Goal: Task Accomplishment & Management: Use online tool/utility

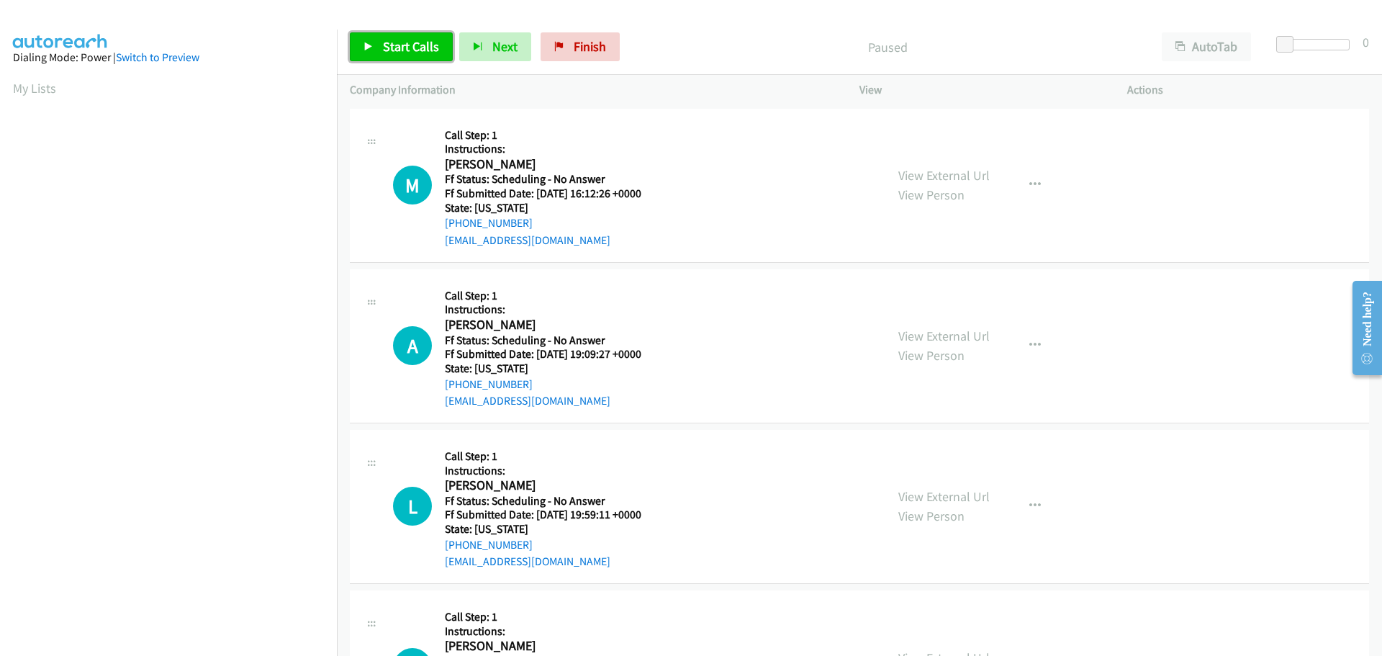
click at [413, 53] on span "Start Calls" at bounding box center [411, 46] width 56 height 17
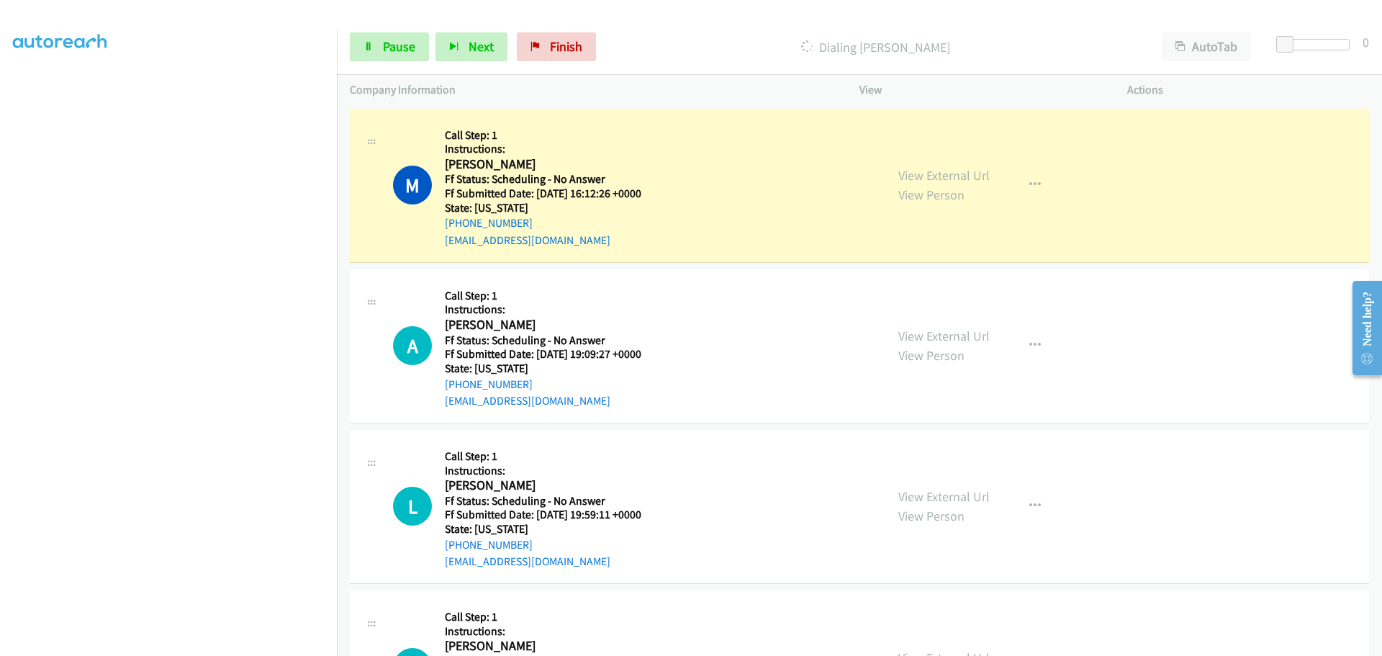
scroll to position [151, 0]
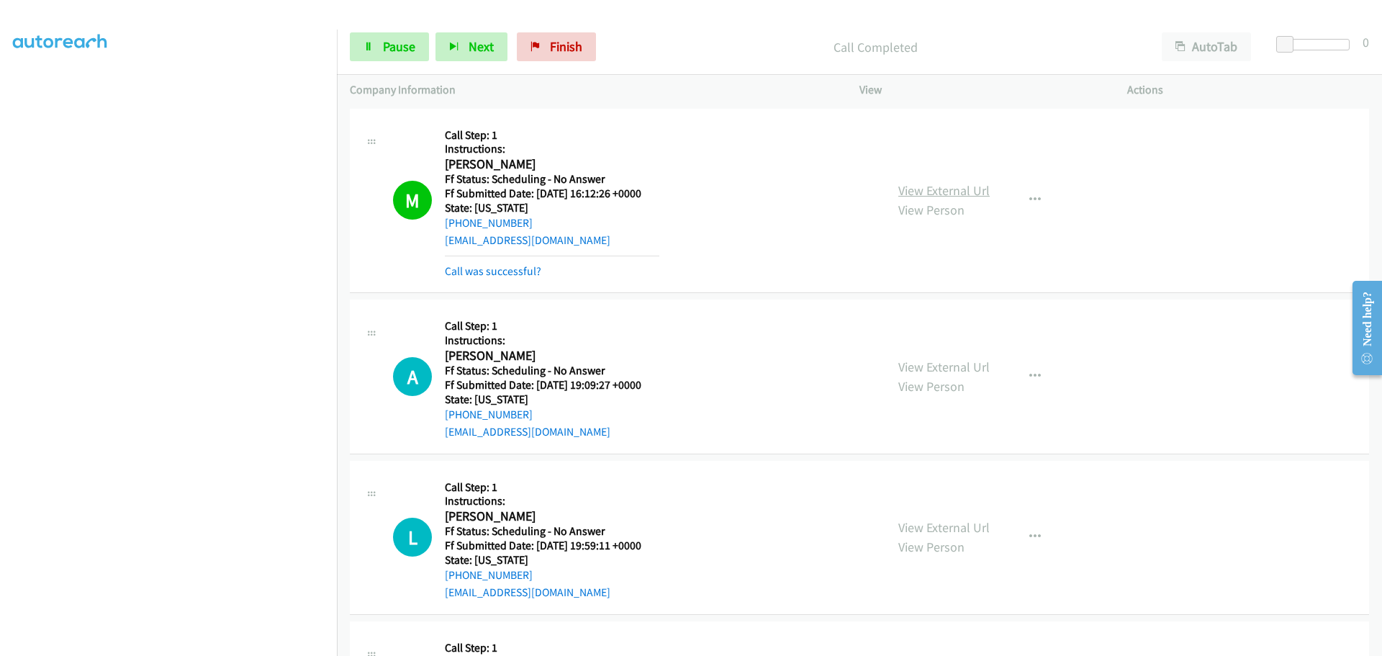
click at [906, 194] on link "View External Url" at bounding box center [943, 190] width 91 height 17
click at [906, 364] on link "View External Url" at bounding box center [943, 366] width 91 height 17
click at [939, 523] on link "View External Url" at bounding box center [943, 527] width 91 height 17
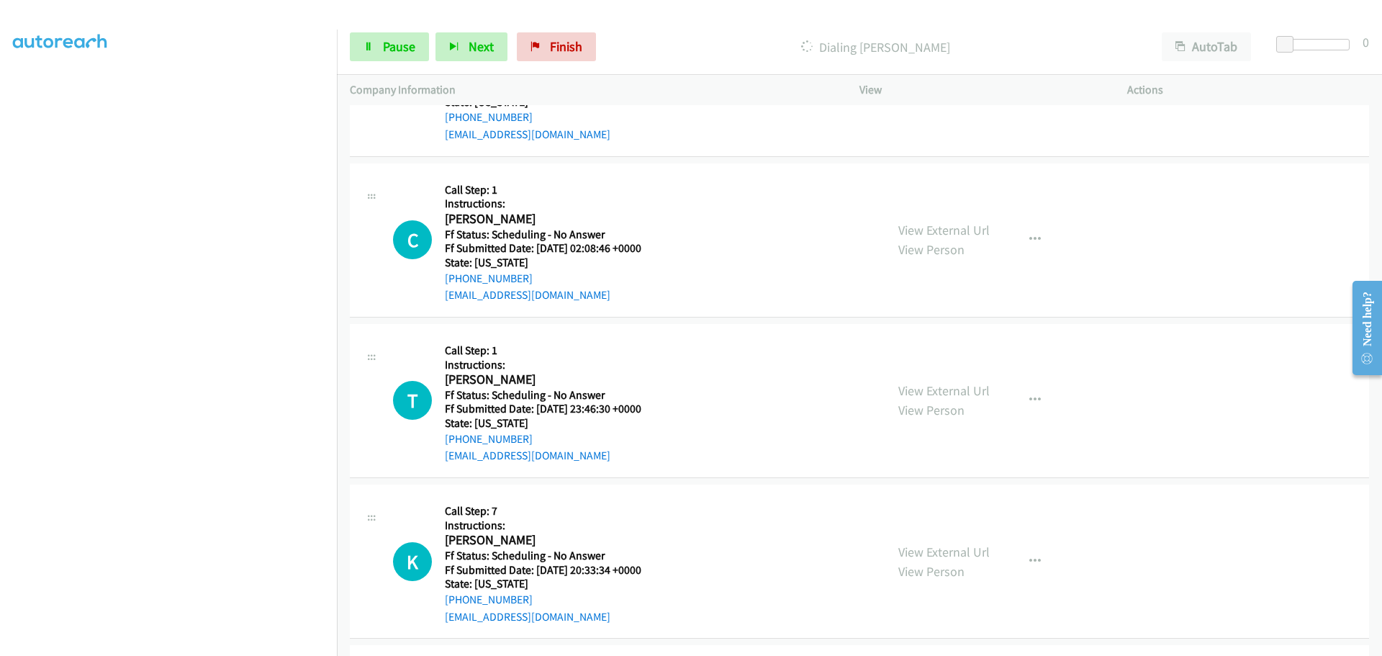
scroll to position [504, 0]
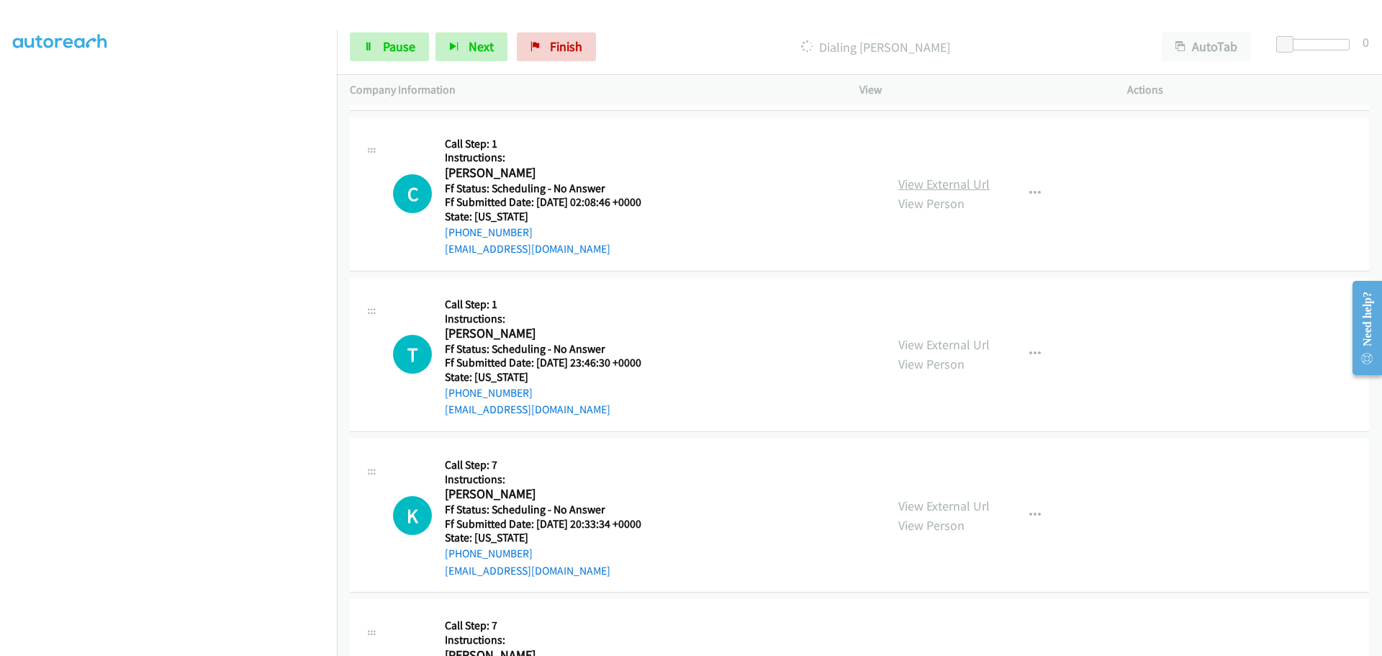
click at [925, 183] on link "View External Url" at bounding box center [943, 184] width 91 height 17
click at [928, 339] on link "View External Url" at bounding box center [943, 344] width 91 height 17
click at [934, 507] on link "View External Url" at bounding box center [943, 505] width 91 height 17
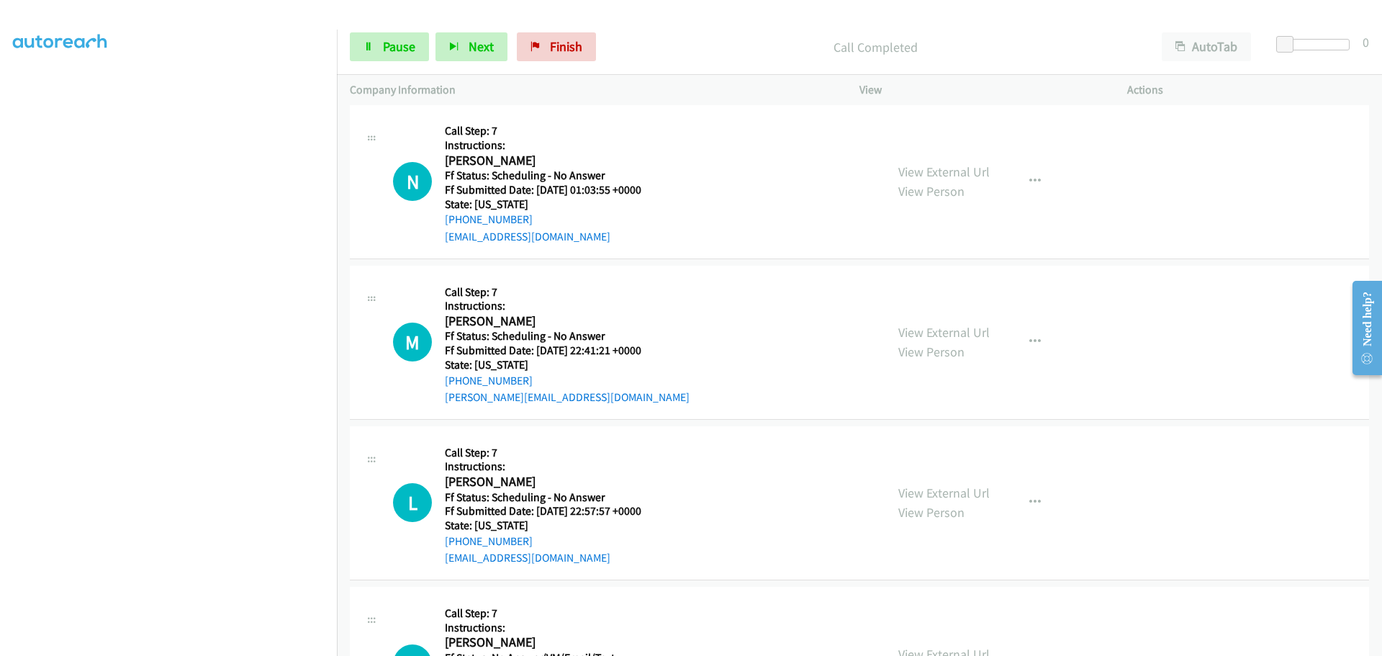
scroll to position [1183, 0]
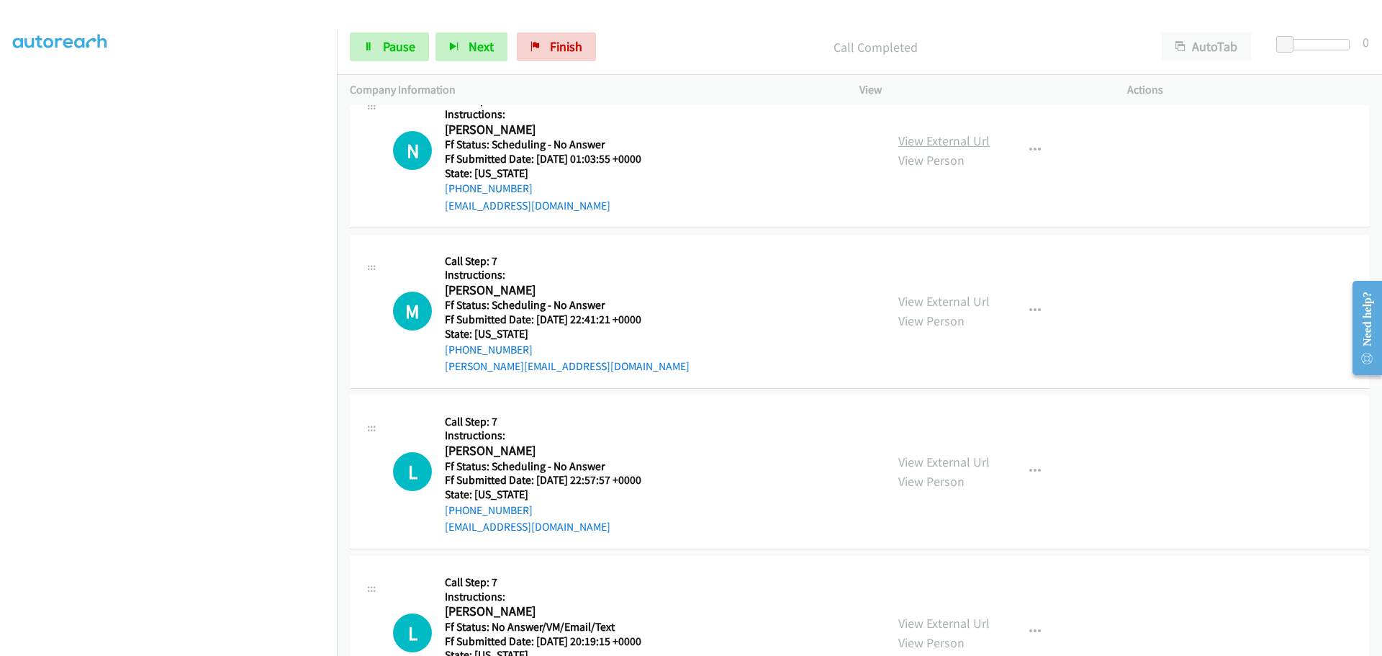
click at [907, 137] on link "View External Url" at bounding box center [943, 140] width 91 height 17
click at [968, 304] on link "View External Url" at bounding box center [943, 301] width 91 height 17
click at [933, 464] on link "View External Url" at bounding box center [943, 461] width 91 height 17
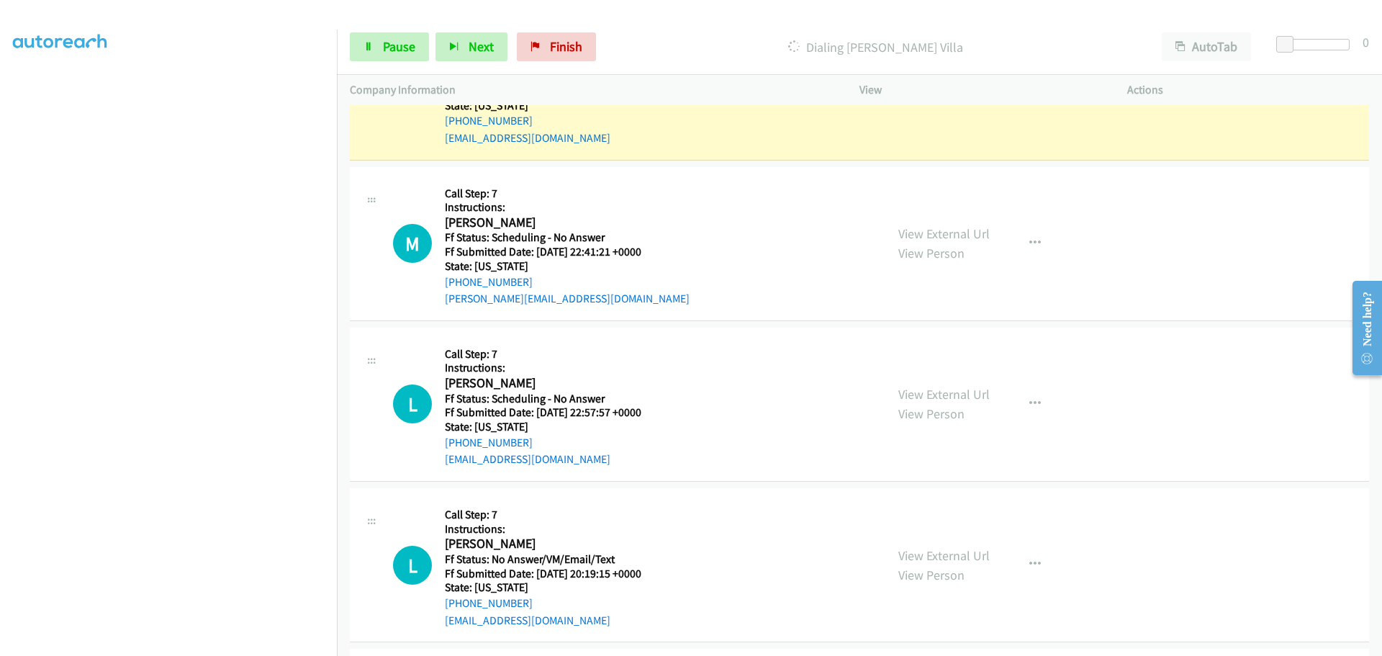
scroll to position [1326, 0]
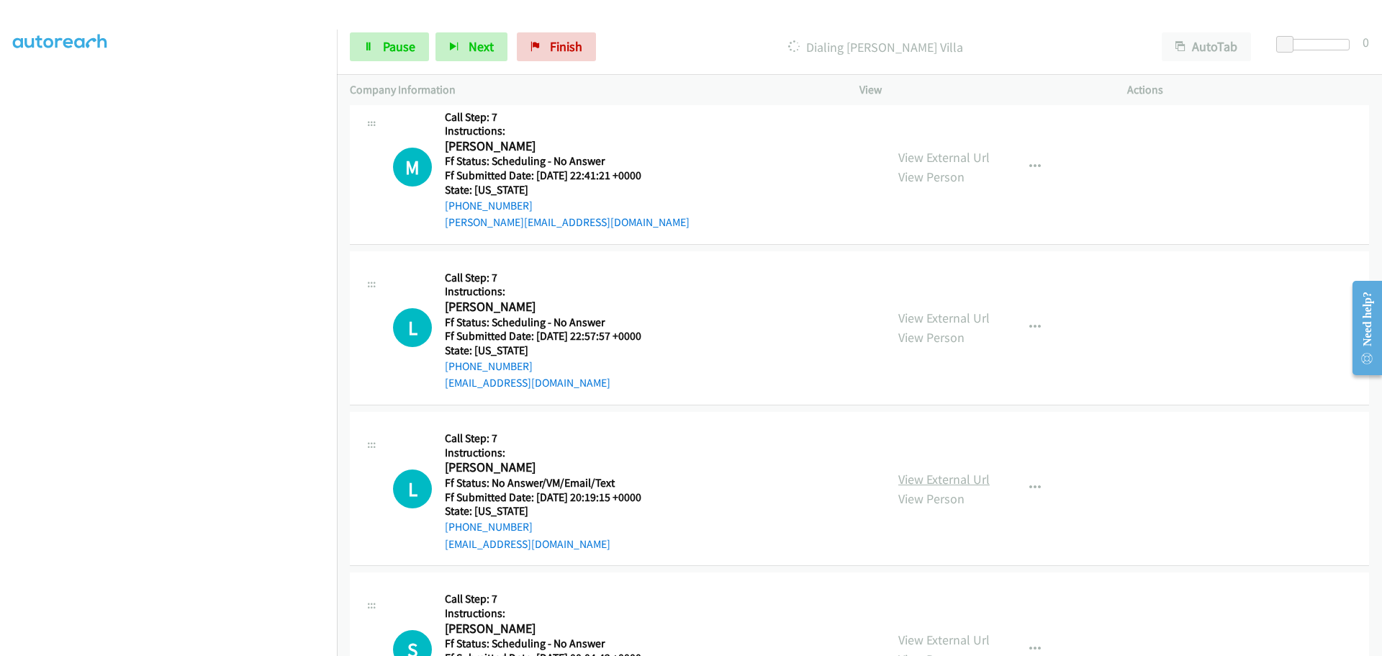
click at [911, 471] on link "View External Url" at bounding box center [943, 479] width 91 height 17
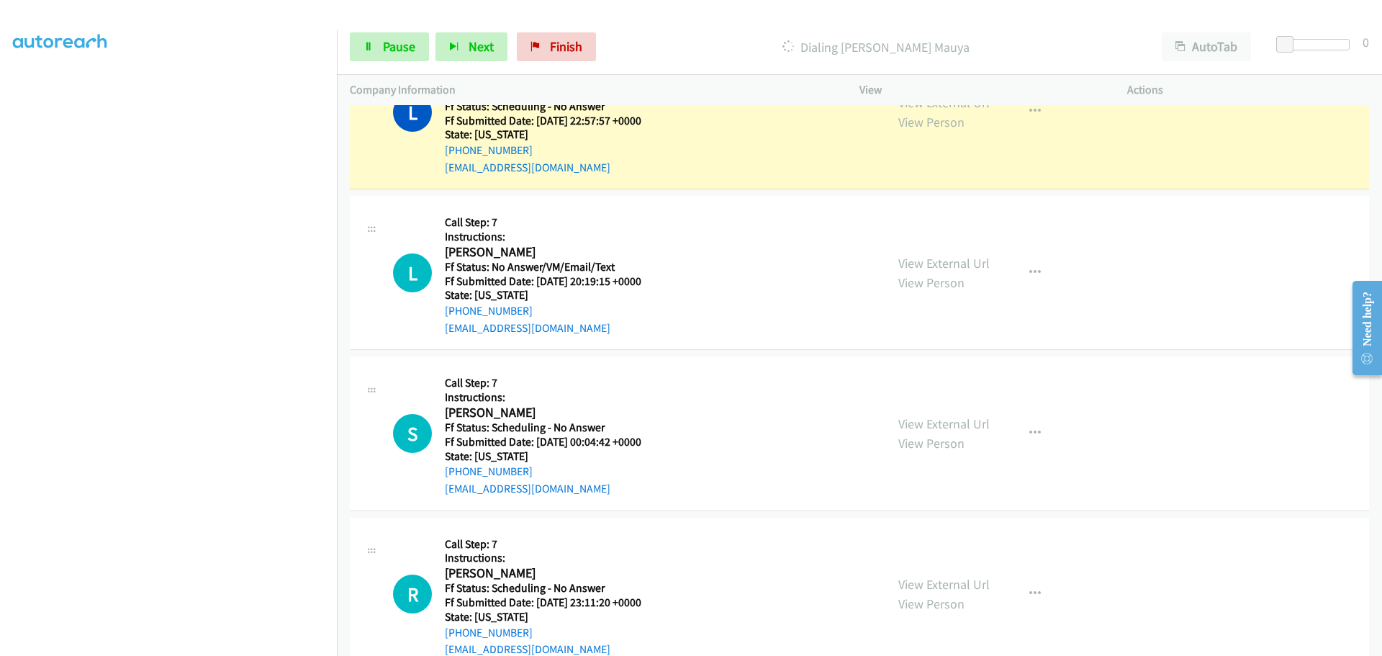
scroll to position [1676, 0]
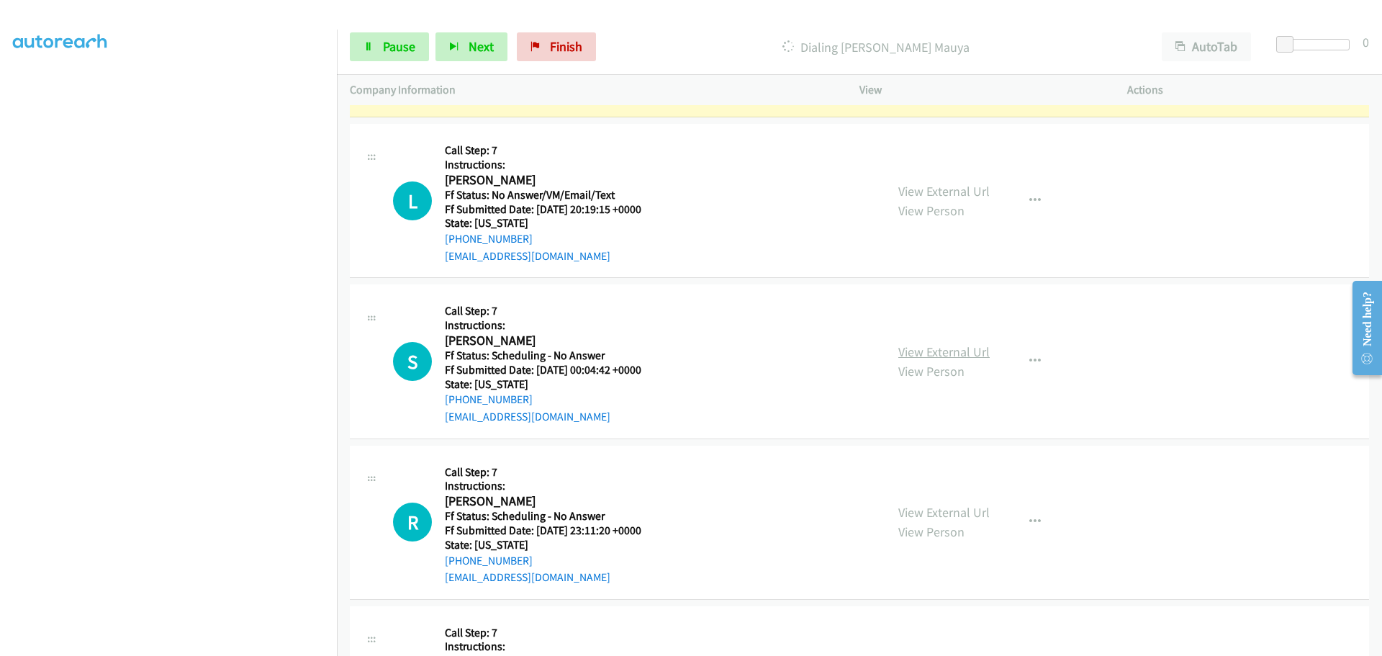
click at [902, 353] on link "View External Url" at bounding box center [943, 351] width 91 height 17
click at [908, 515] on link "View External Url" at bounding box center [943, 512] width 91 height 17
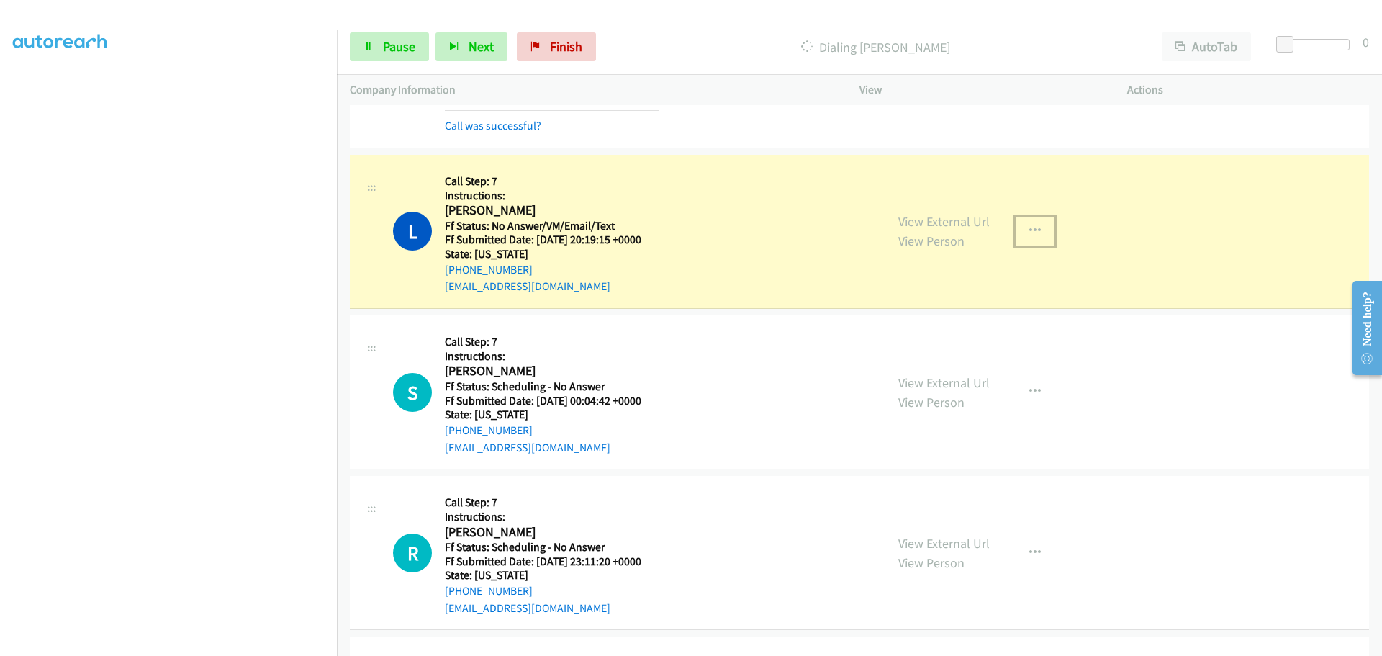
click at [1037, 229] on button "button" at bounding box center [1035, 231] width 39 height 29
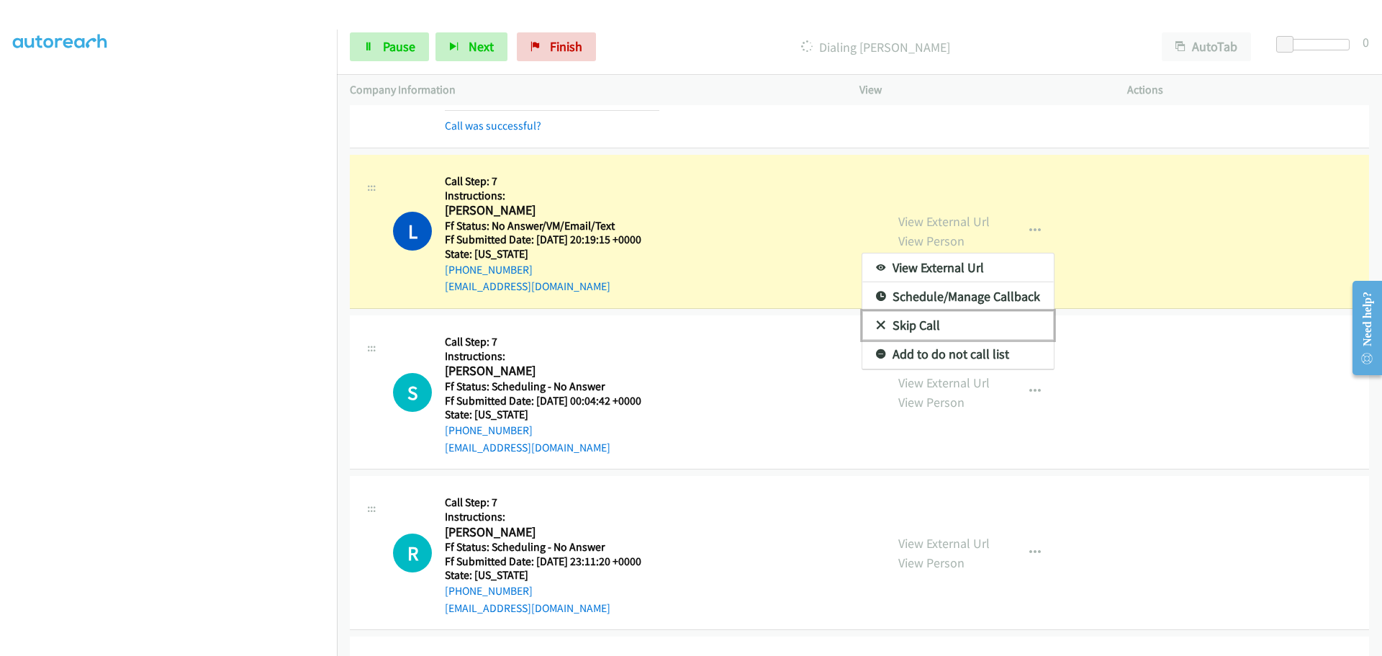
click at [918, 326] on link "Skip Call" at bounding box center [957, 325] width 191 height 29
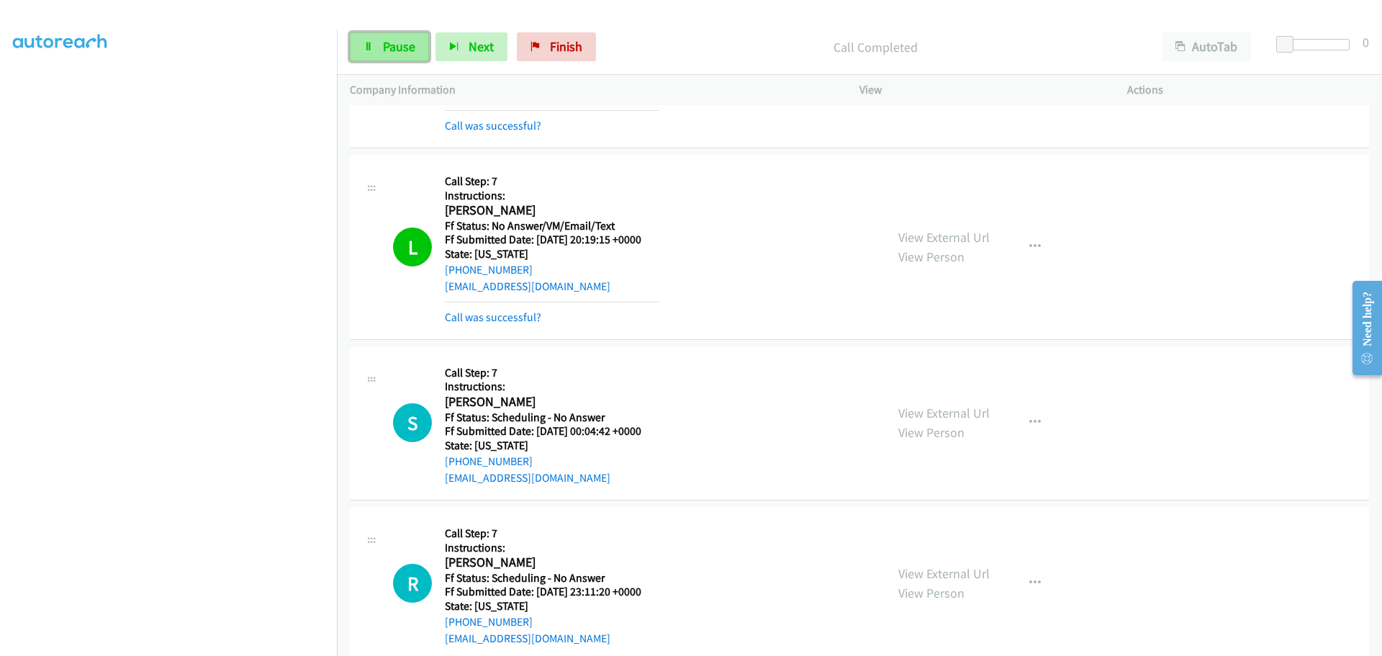
click at [390, 58] on link "Pause" at bounding box center [389, 46] width 79 height 29
click at [390, 53] on span "Start Calls" at bounding box center [411, 46] width 56 height 17
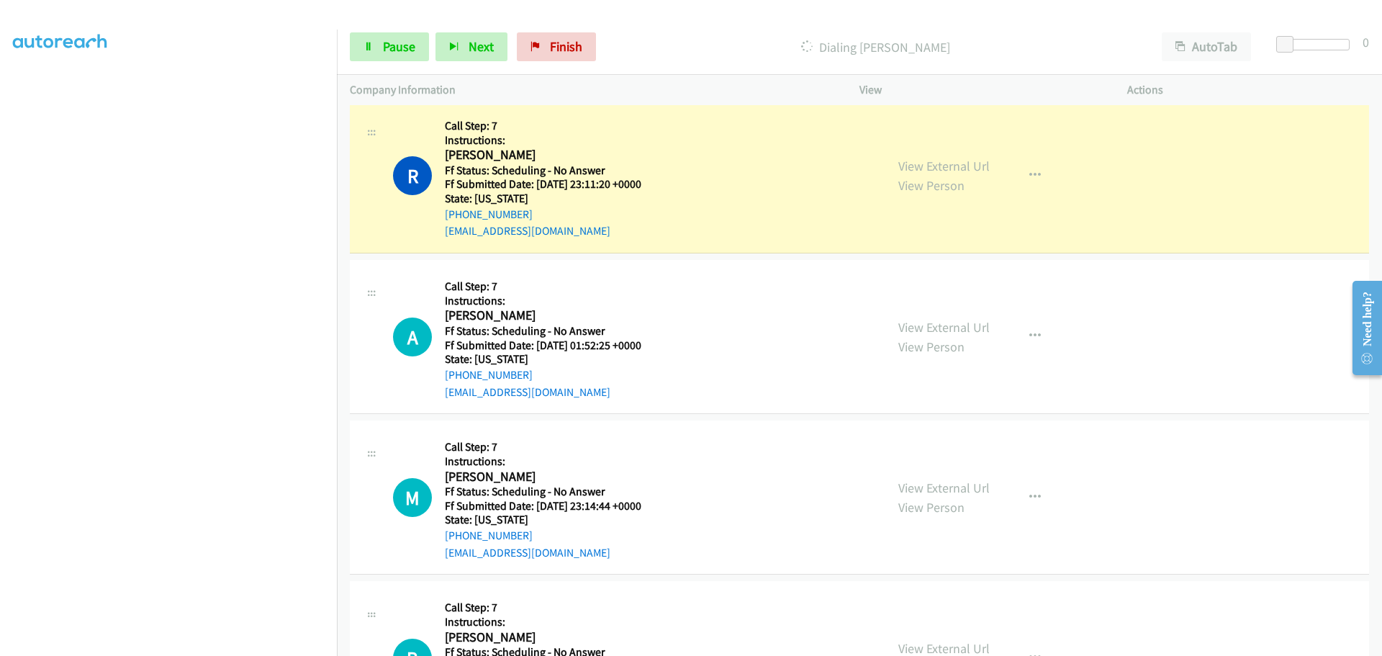
scroll to position [2179, 0]
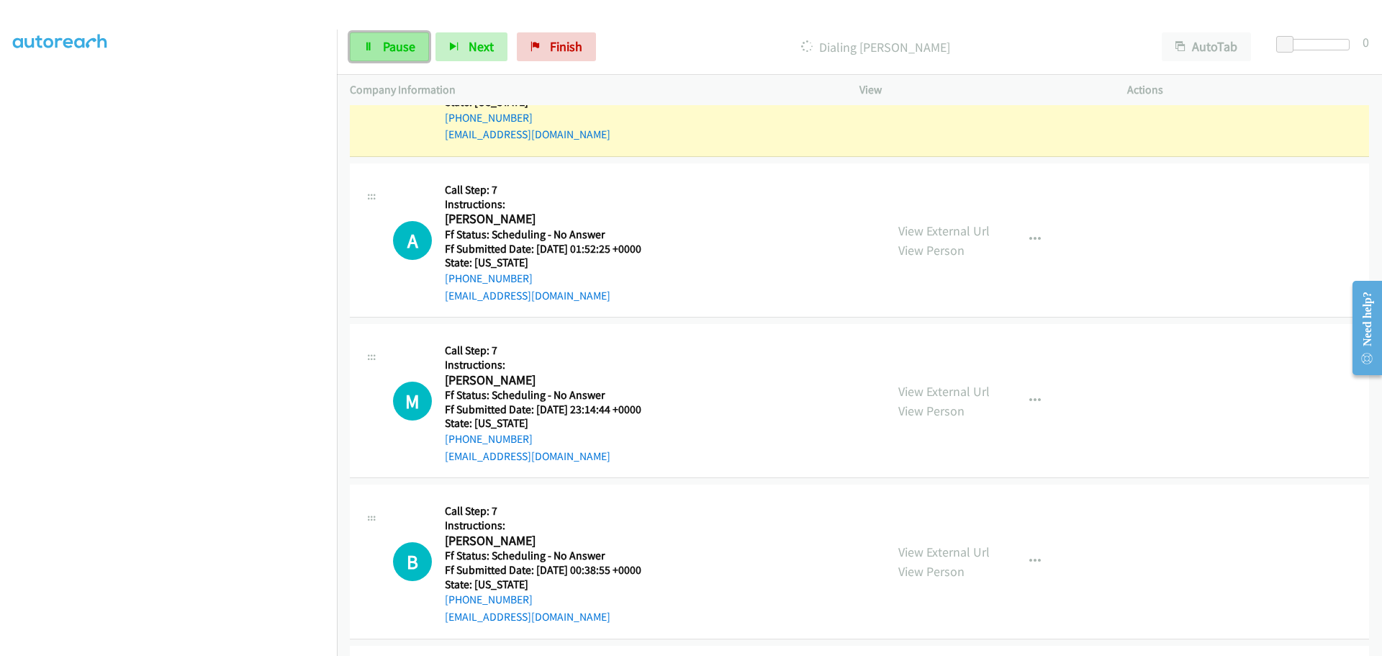
click at [382, 58] on link "Pause" at bounding box center [389, 46] width 79 height 29
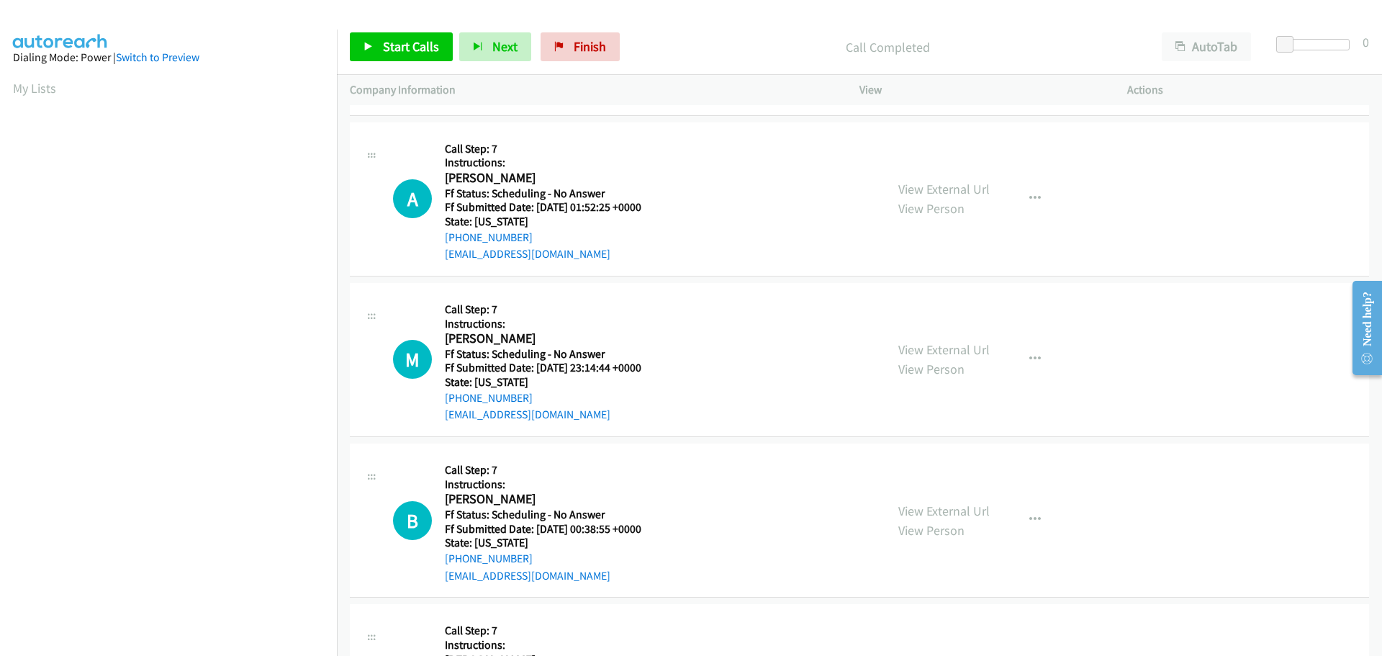
scroll to position [2323, 0]
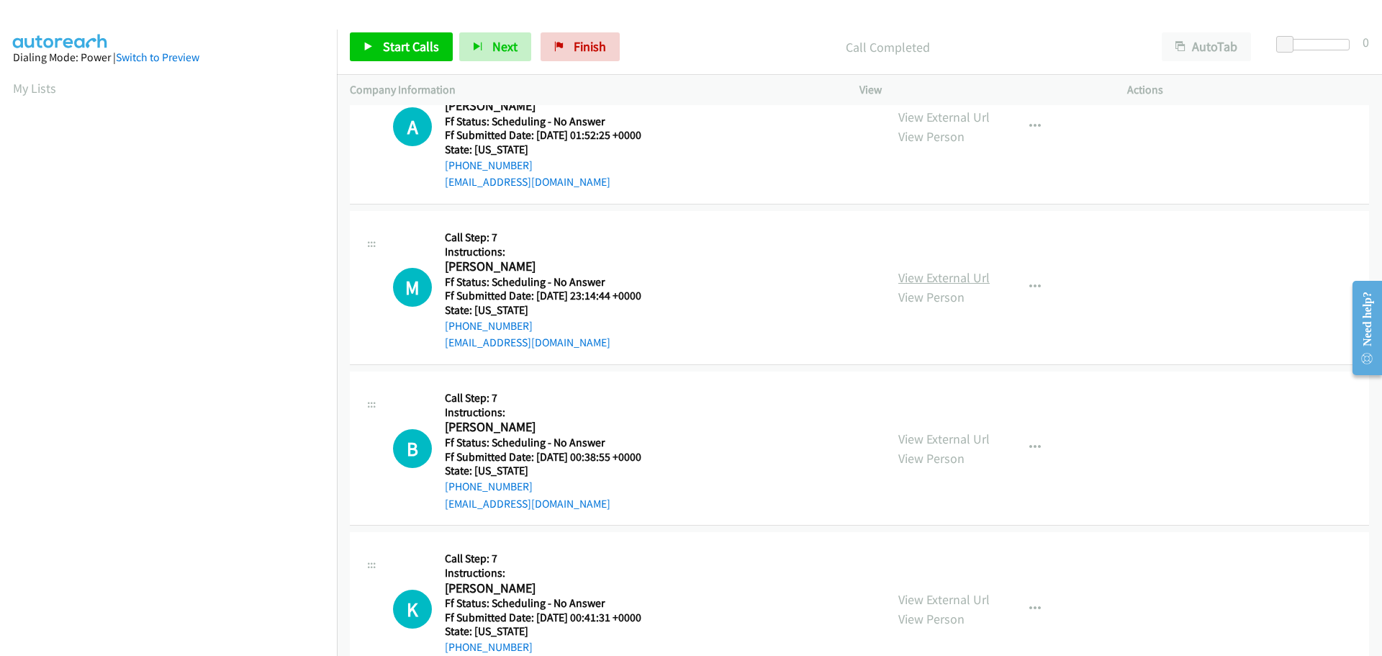
click at [936, 278] on link "View External Url" at bounding box center [943, 277] width 91 height 17
click at [936, 434] on link "View External Url" at bounding box center [943, 438] width 91 height 17
click at [919, 441] on link "View External Url" at bounding box center [943, 438] width 91 height 17
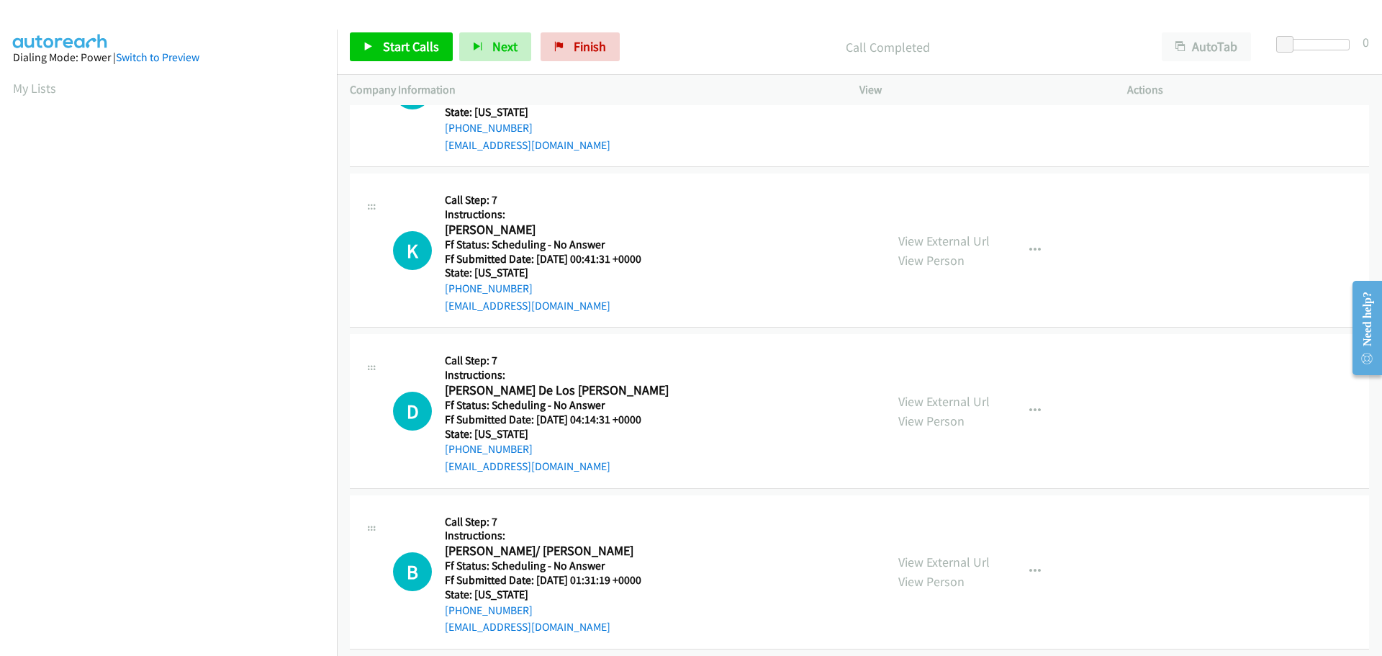
scroll to position [2683, 0]
click at [913, 238] on link "View External Url" at bounding box center [943, 239] width 91 height 17
